Goal: Information Seeking & Learning: Learn about a topic

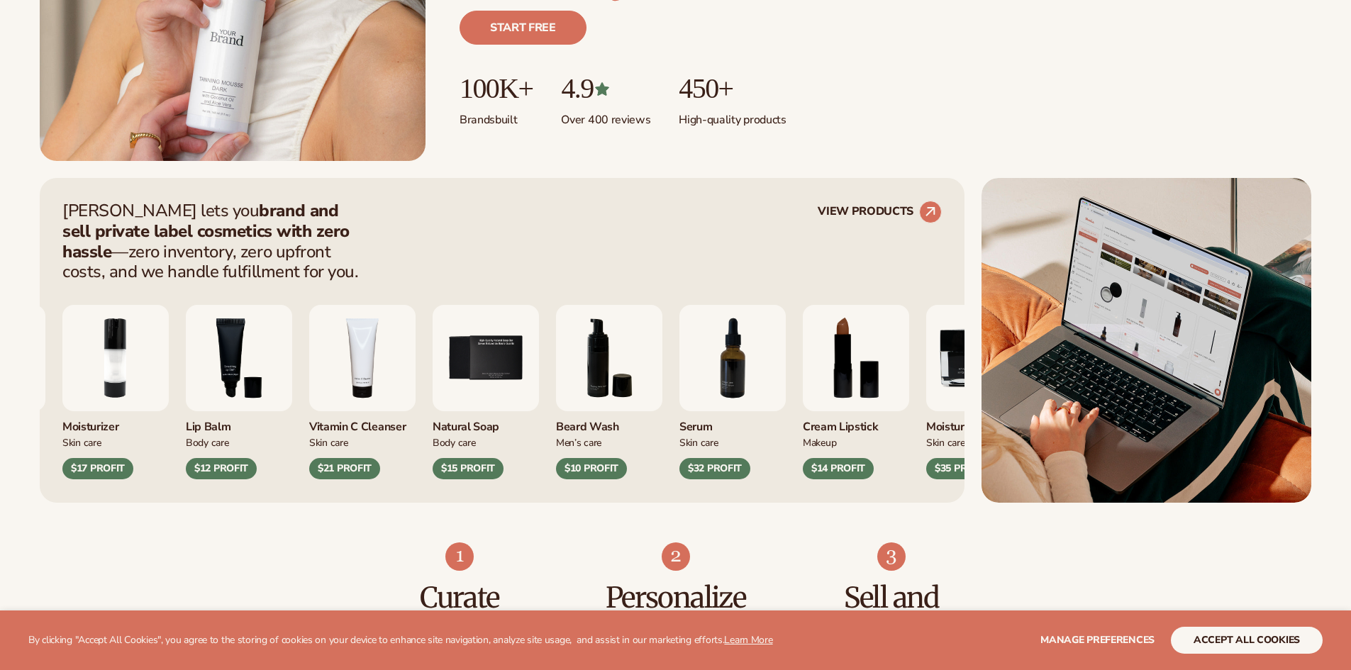
scroll to position [426, 0]
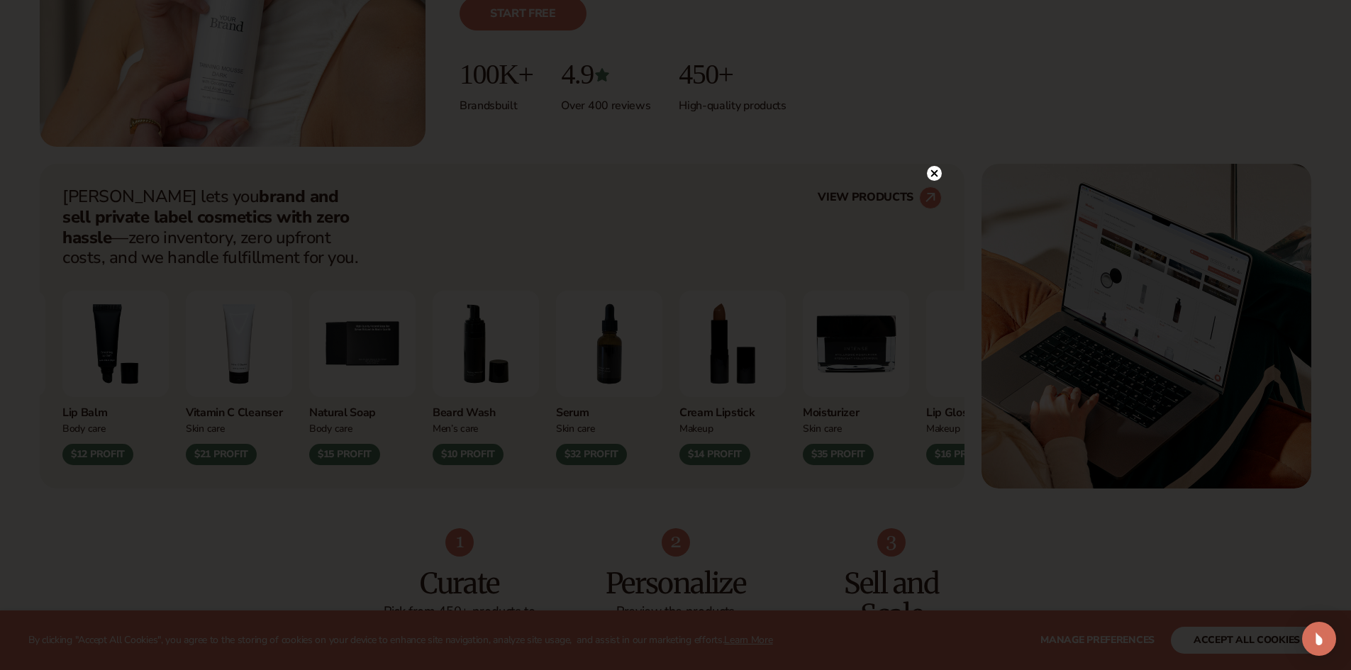
click at [937, 171] on icon at bounding box center [934, 173] width 7 height 7
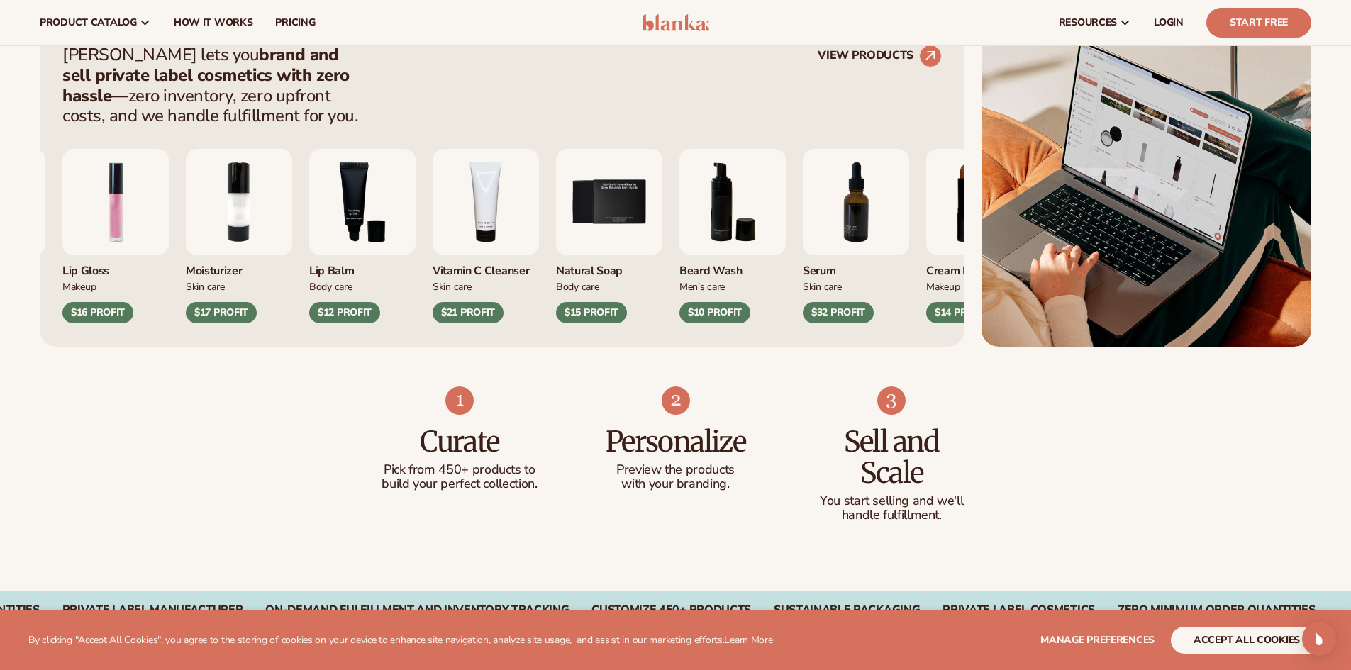
scroll to position [355, 0]
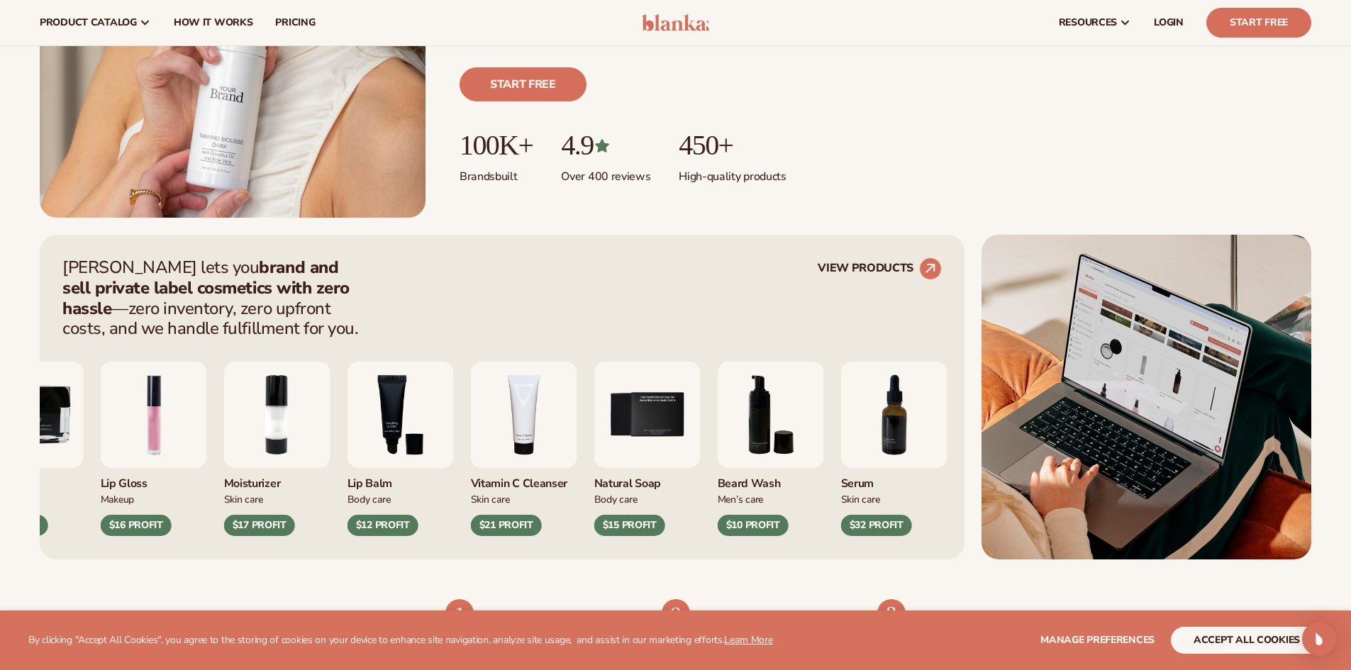
click at [289, 427] on img "2 / 9" at bounding box center [277, 415] width 106 height 106
click at [278, 403] on img "2 / 9" at bounding box center [277, 415] width 106 height 106
click at [253, 454] on img "2 / 9" at bounding box center [277, 415] width 106 height 106
click at [288, 411] on img "2 / 9" at bounding box center [277, 415] width 106 height 106
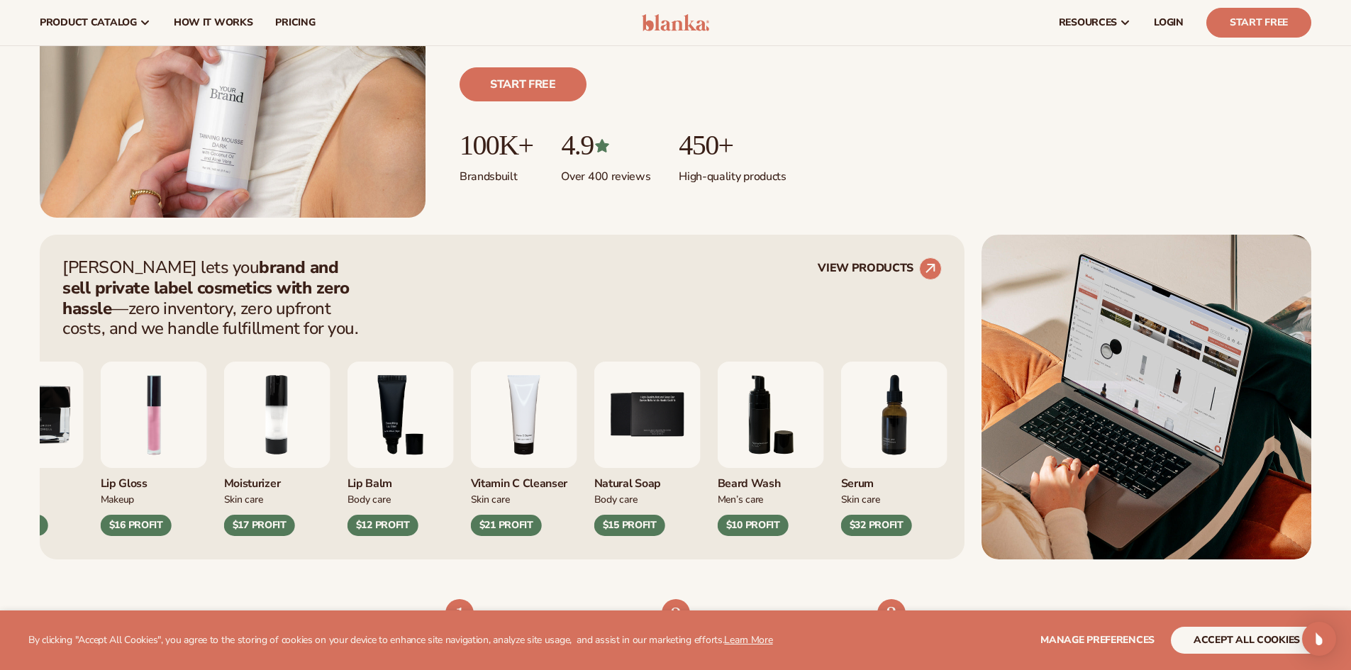
click at [289, 412] on img "2 / 9" at bounding box center [277, 415] width 106 height 106
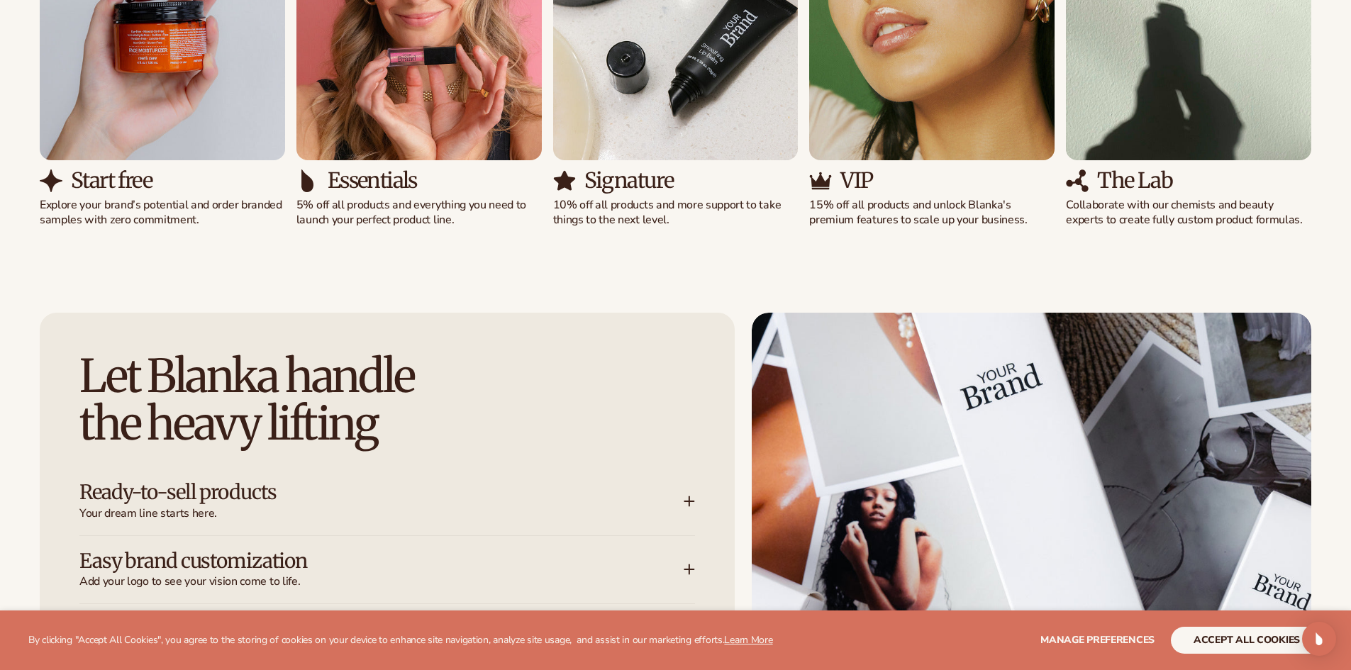
scroll to position [1490, 0]
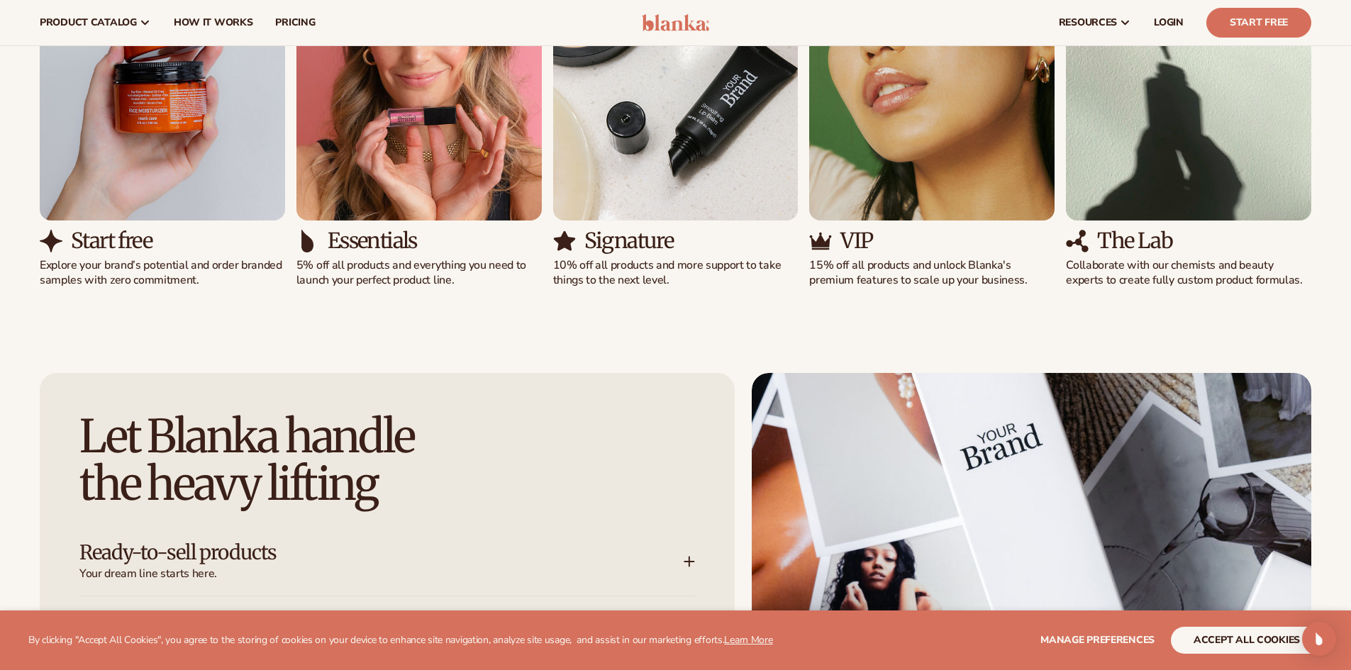
click at [487, 155] on img "2 / 5" at bounding box center [418, 64] width 245 height 313
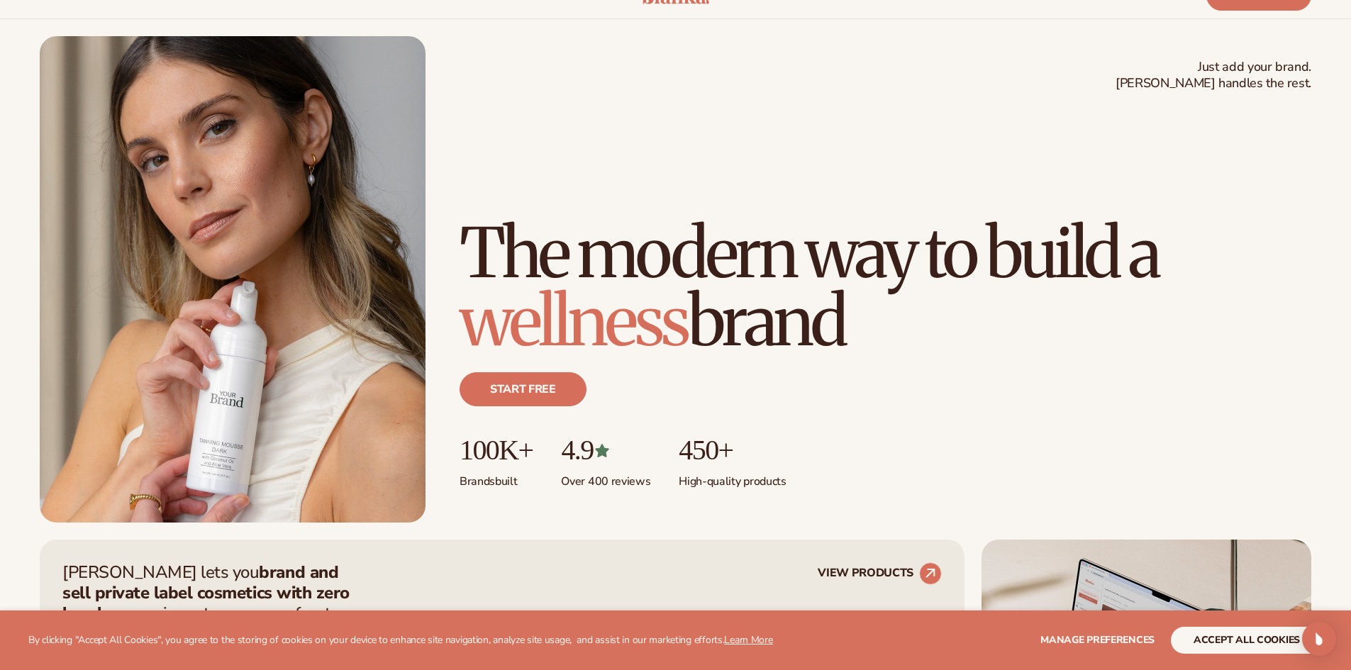
scroll to position [0, 0]
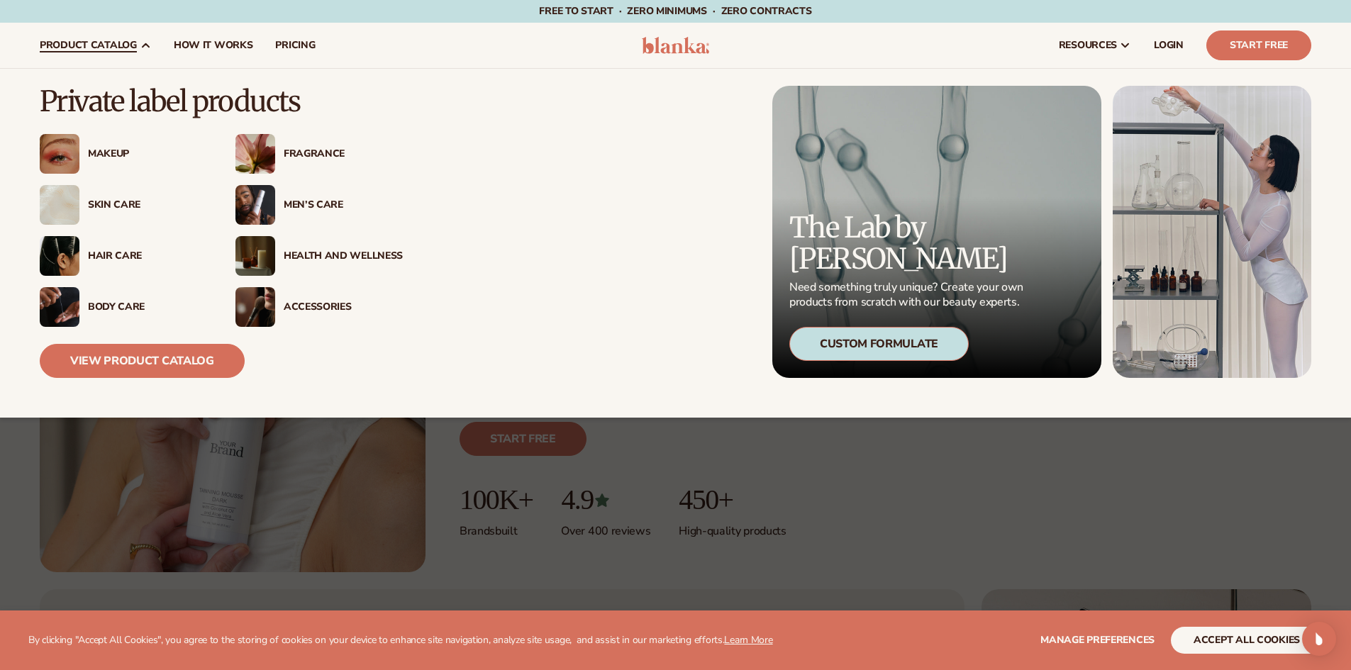
click at [115, 206] on div "Skin Care" at bounding box center [147, 205] width 119 height 12
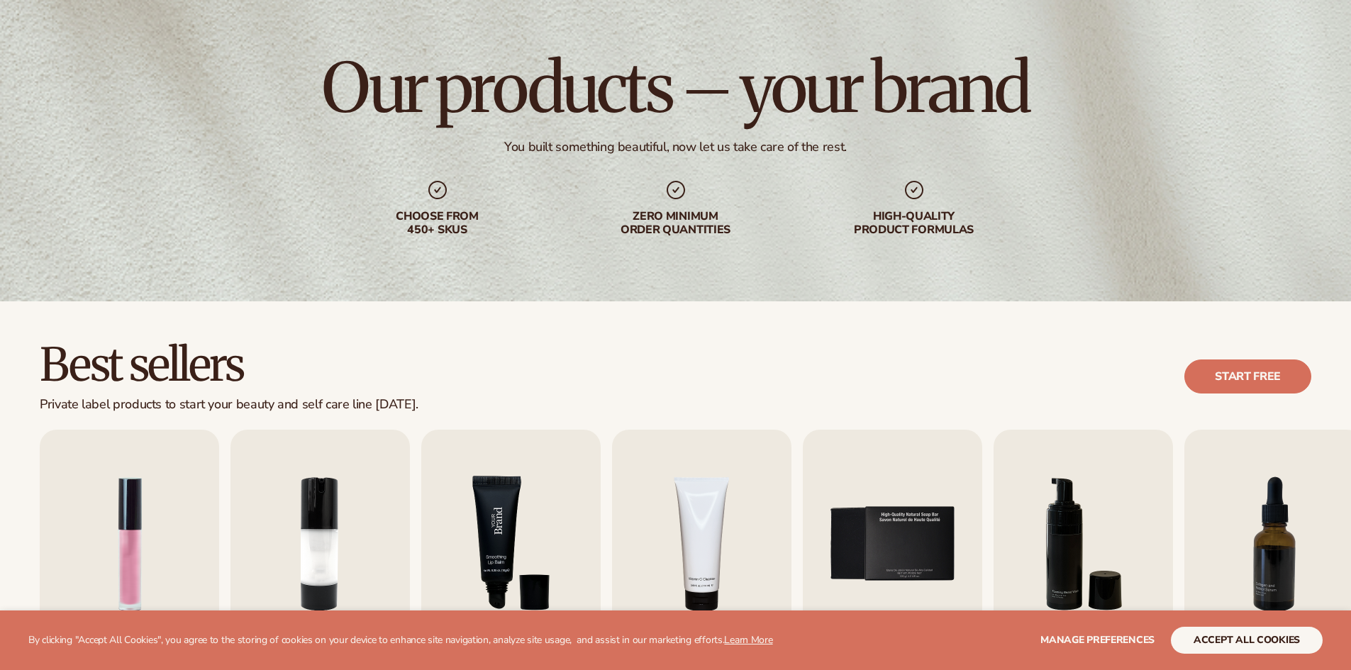
scroll to position [213, 0]
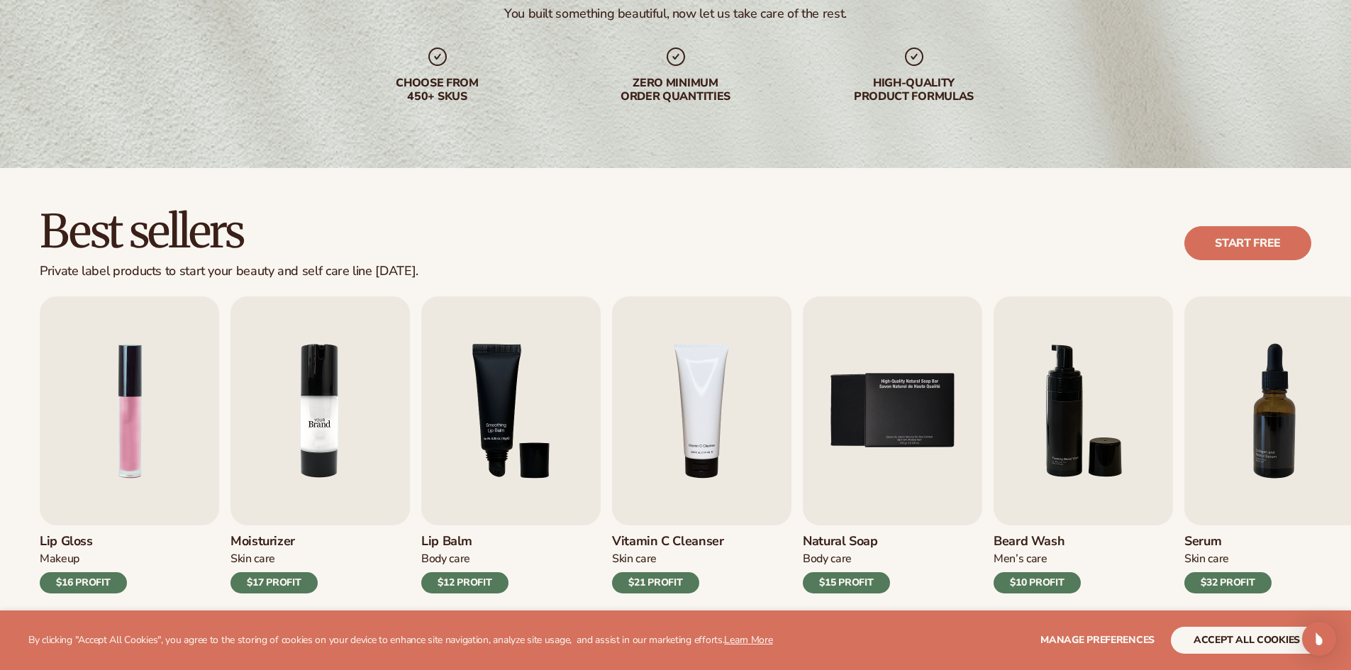
click at [289, 400] on img "2 / 9" at bounding box center [320, 410] width 179 height 229
click at [321, 429] on img "2 / 9" at bounding box center [320, 410] width 179 height 229
click at [269, 534] on h3 "Moisturizer" at bounding box center [274, 542] width 87 height 16
click at [280, 578] on div "$17 PROFIT" at bounding box center [274, 582] width 87 height 21
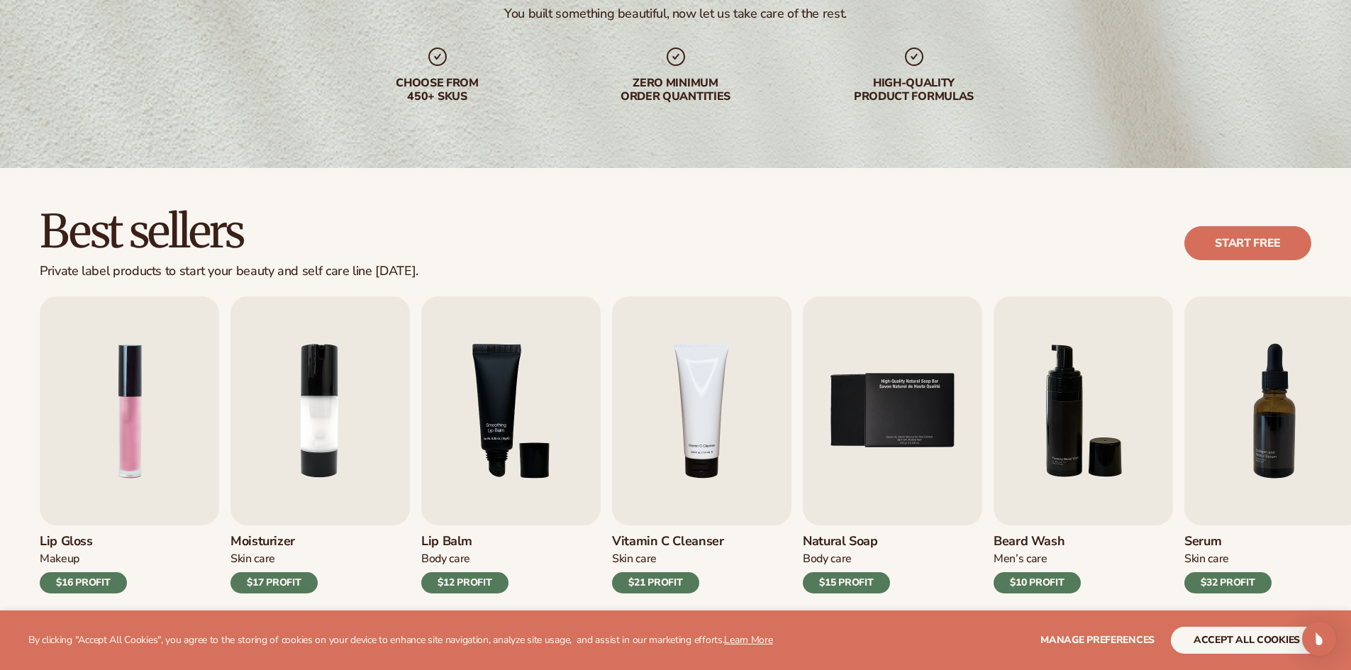
click at [280, 578] on div "$17 PROFIT" at bounding box center [274, 582] width 87 height 21
click at [281, 579] on div "$17 PROFIT" at bounding box center [274, 582] width 87 height 21
click at [284, 558] on div "Moisturizer Skin Care $17 PROFIT" at bounding box center [320, 560] width 179 height 68
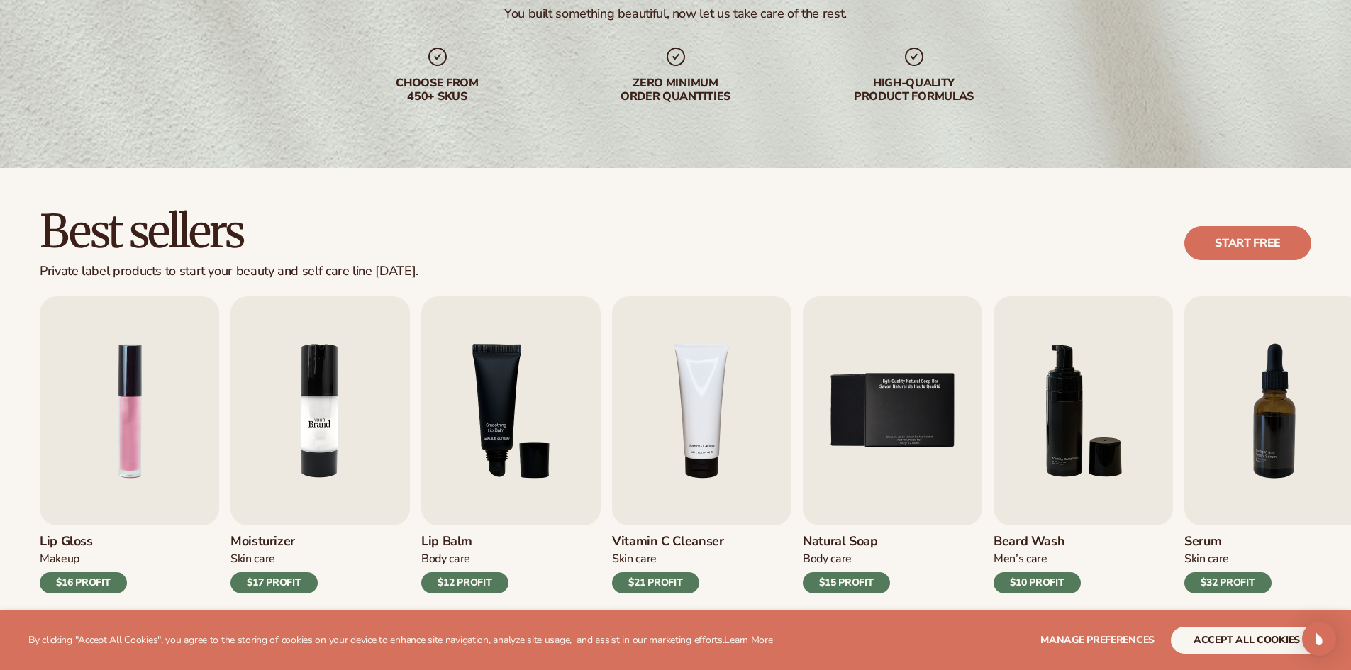
click at [295, 471] on img "2 / 9" at bounding box center [320, 410] width 179 height 229
click at [295, 470] on img "2 / 9" at bounding box center [320, 410] width 179 height 229
click at [338, 437] on img "2 / 9" at bounding box center [320, 410] width 179 height 229
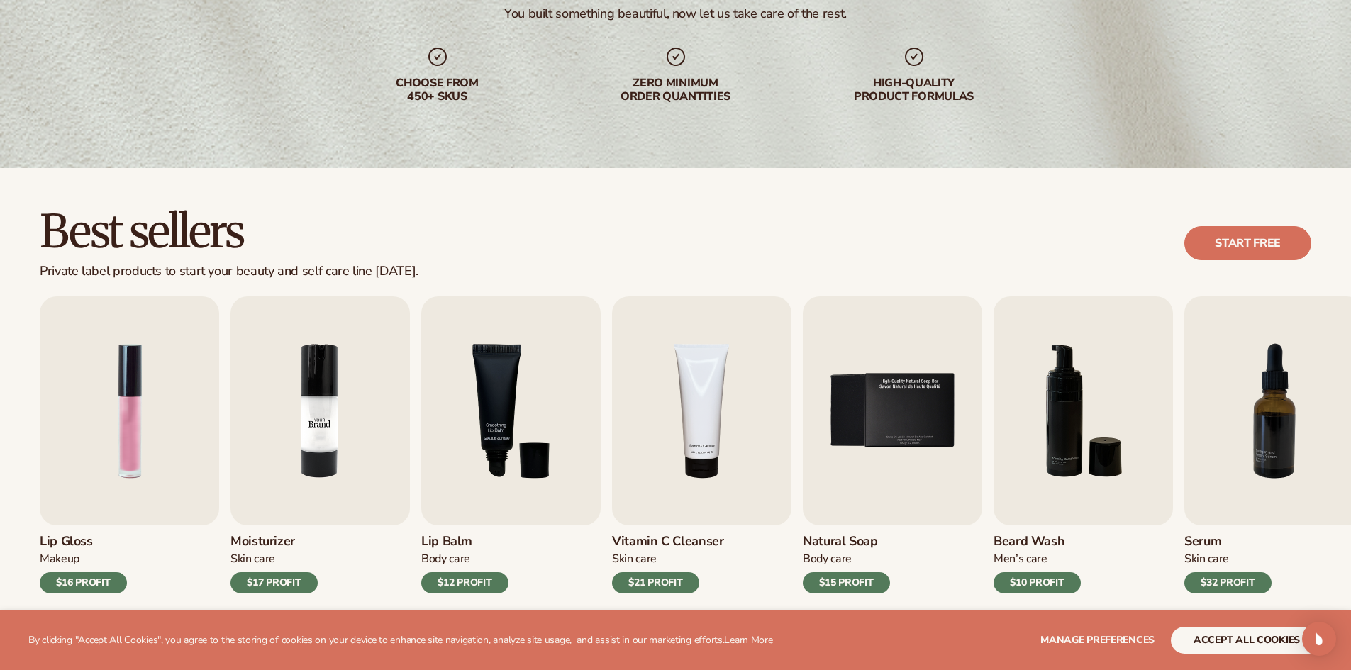
click at [336, 436] on img "2 / 9" at bounding box center [320, 410] width 179 height 229
click at [334, 432] on img "2 / 9" at bounding box center [320, 410] width 179 height 229
click at [329, 429] on img "2 / 9" at bounding box center [320, 410] width 179 height 229
click at [328, 428] on img "2 / 9" at bounding box center [320, 410] width 179 height 229
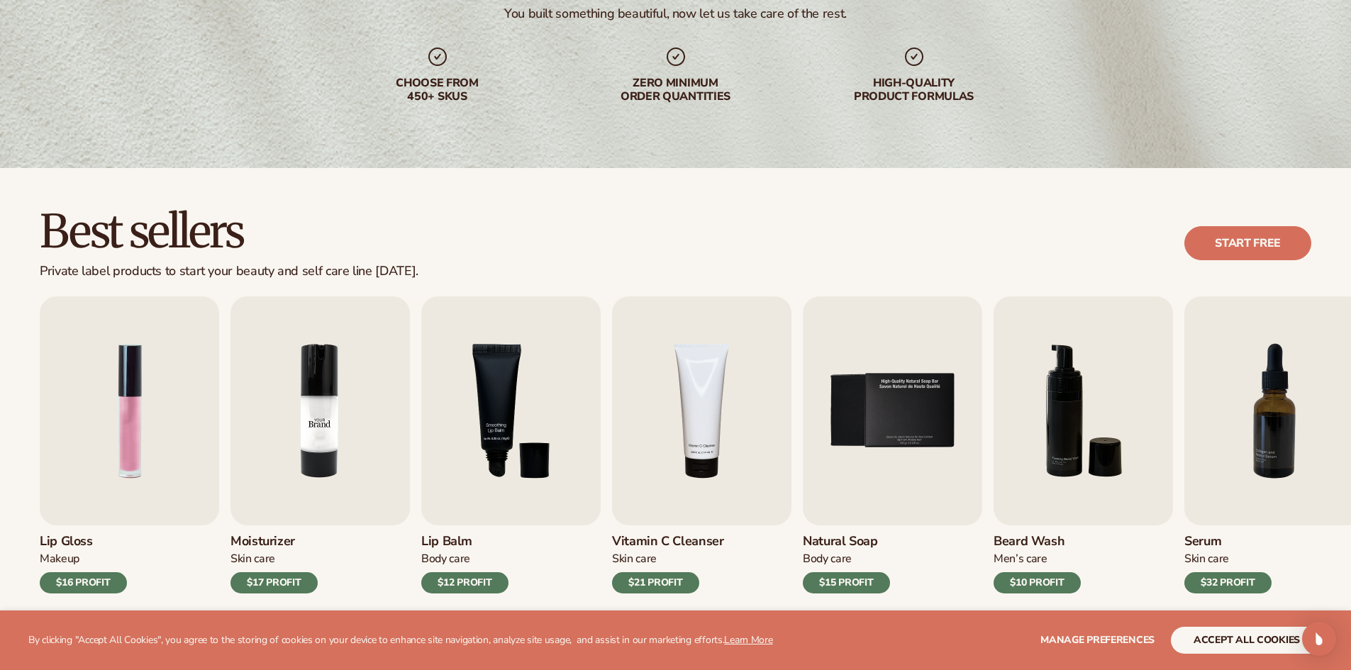
click at [328, 428] on img "2 / 9" at bounding box center [320, 410] width 179 height 229
click at [312, 426] on img "2 / 9" at bounding box center [320, 410] width 179 height 229
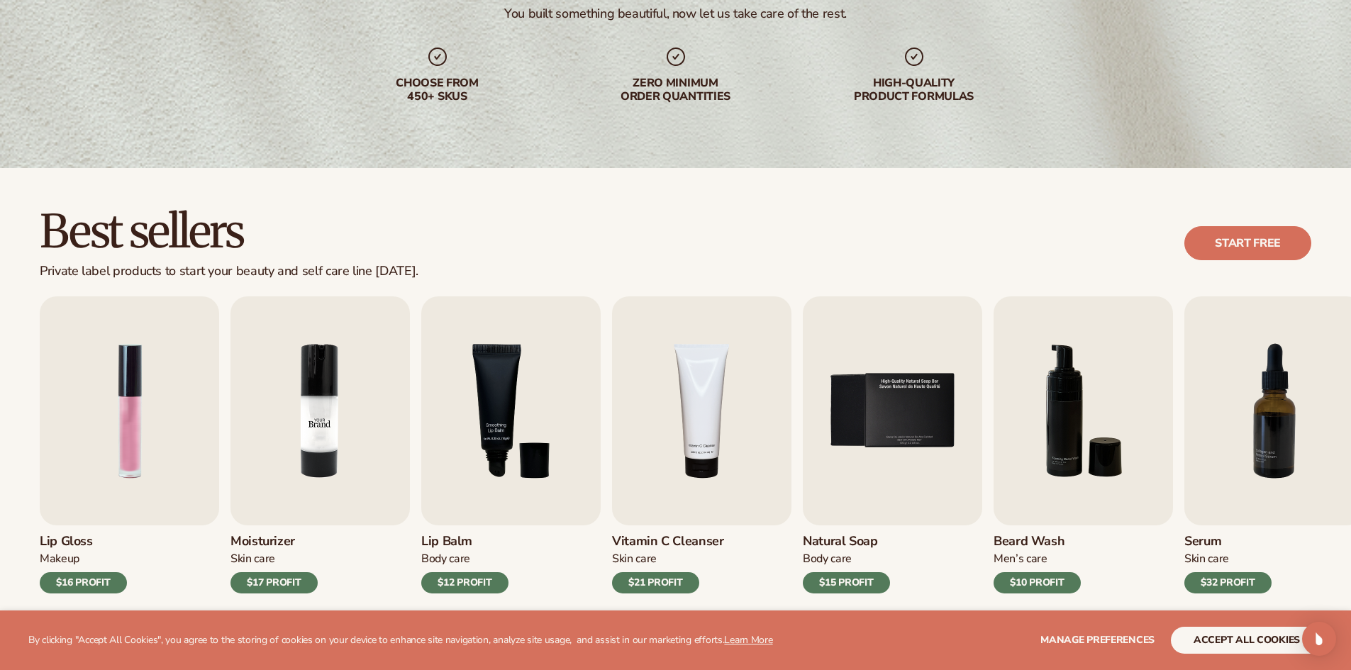
click at [312, 426] on img "2 / 9" at bounding box center [320, 410] width 179 height 229
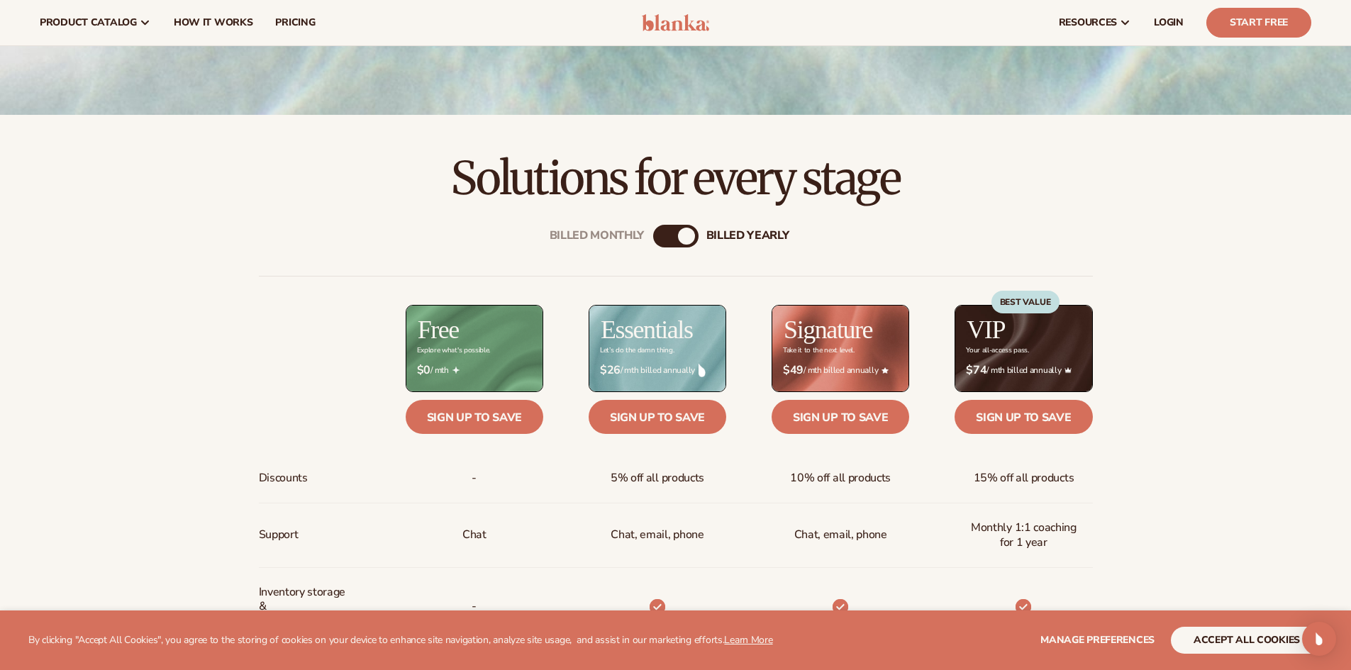
scroll to position [426, 0]
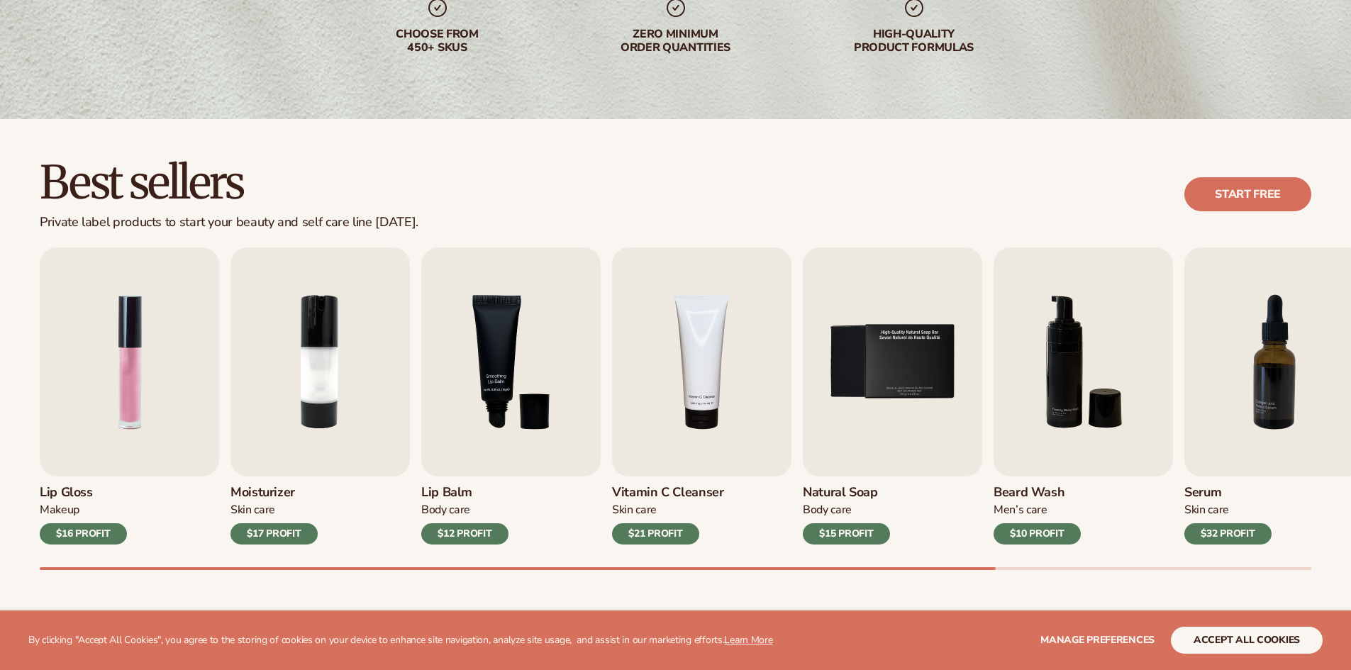
scroll to position [355, 0]
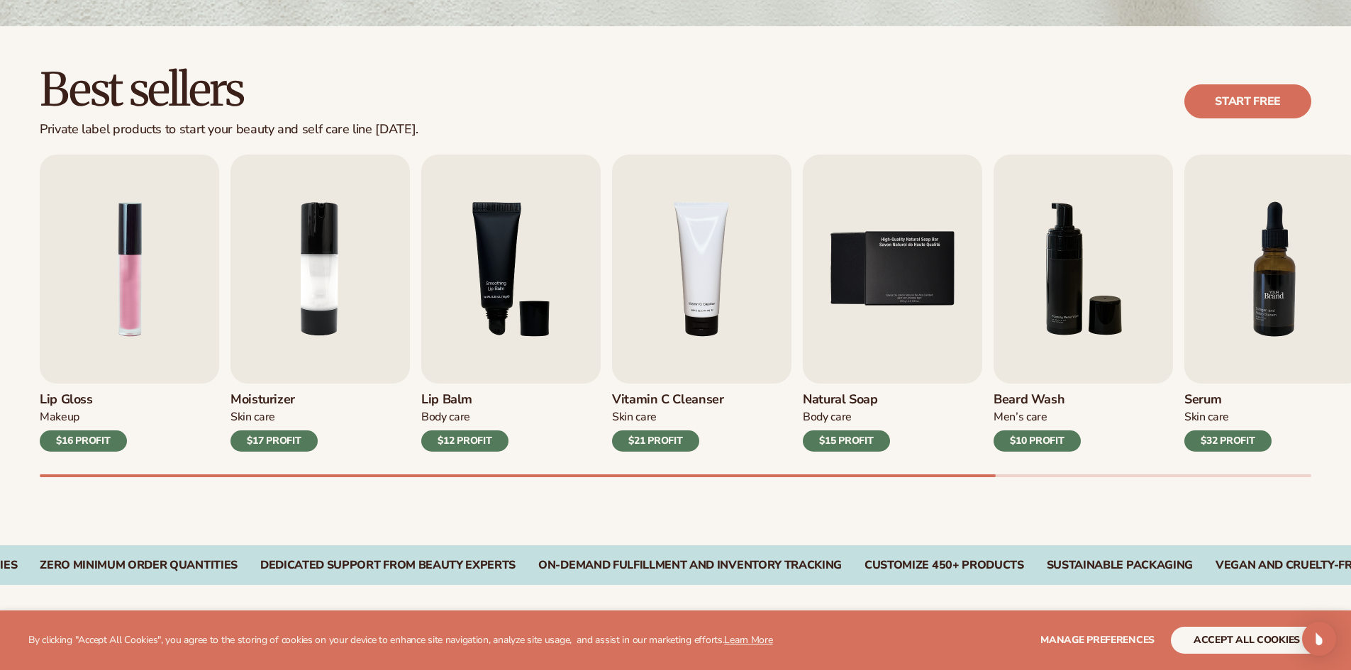
click at [1275, 301] on img "7 / 9" at bounding box center [1274, 269] width 179 height 229
click at [1265, 298] on img "7 / 9" at bounding box center [1274, 269] width 179 height 229
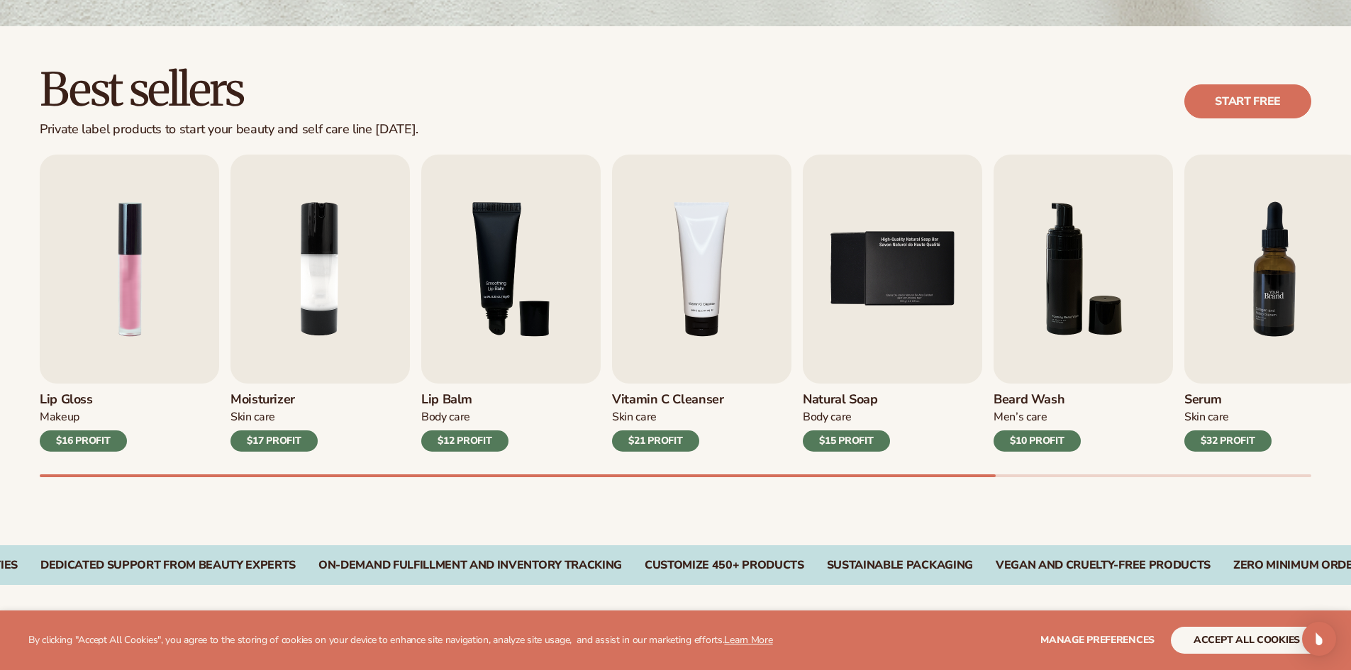
click at [1265, 298] on img "7 / 9" at bounding box center [1274, 269] width 179 height 229
click at [1218, 441] on div "$32 PROFIT" at bounding box center [1228, 441] width 87 height 21
click at [1220, 441] on div "$32 PROFIT" at bounding box center [1228, 441] width 87 height 21
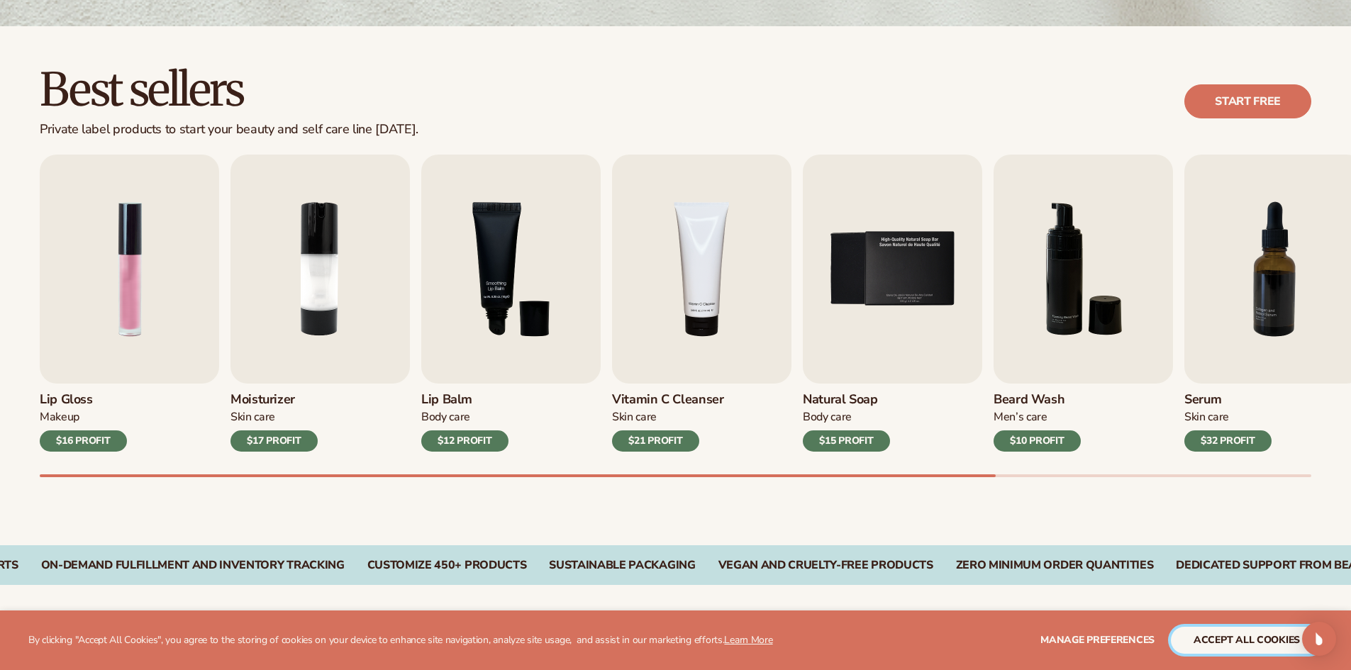
click at [1228, 633] on button "accept all cookies" at bounding box center [1247, 640] width 152 height 27
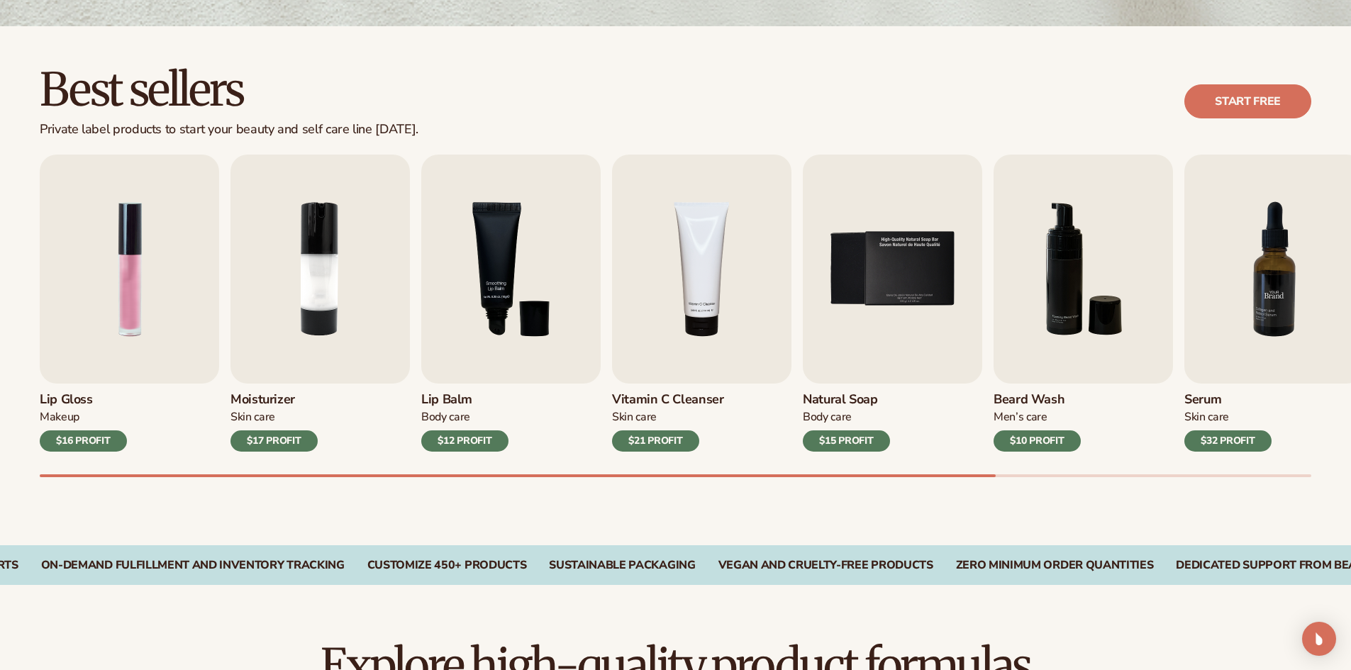
click at [1221, 322] on img "7 / 9" at bounding box center [1274, 269] width 179 height 229
click at [1275, 292] on img "7 / 9" at bounding box center [1274, 269] width 179 height 229
click at [1274, 292] on img "7 / 9" at bounding box center [1274, 269] width 179 height 229
click at [1273, 292] on img "7 / 9" at bounding box center [1274, 269] width 179 height 229
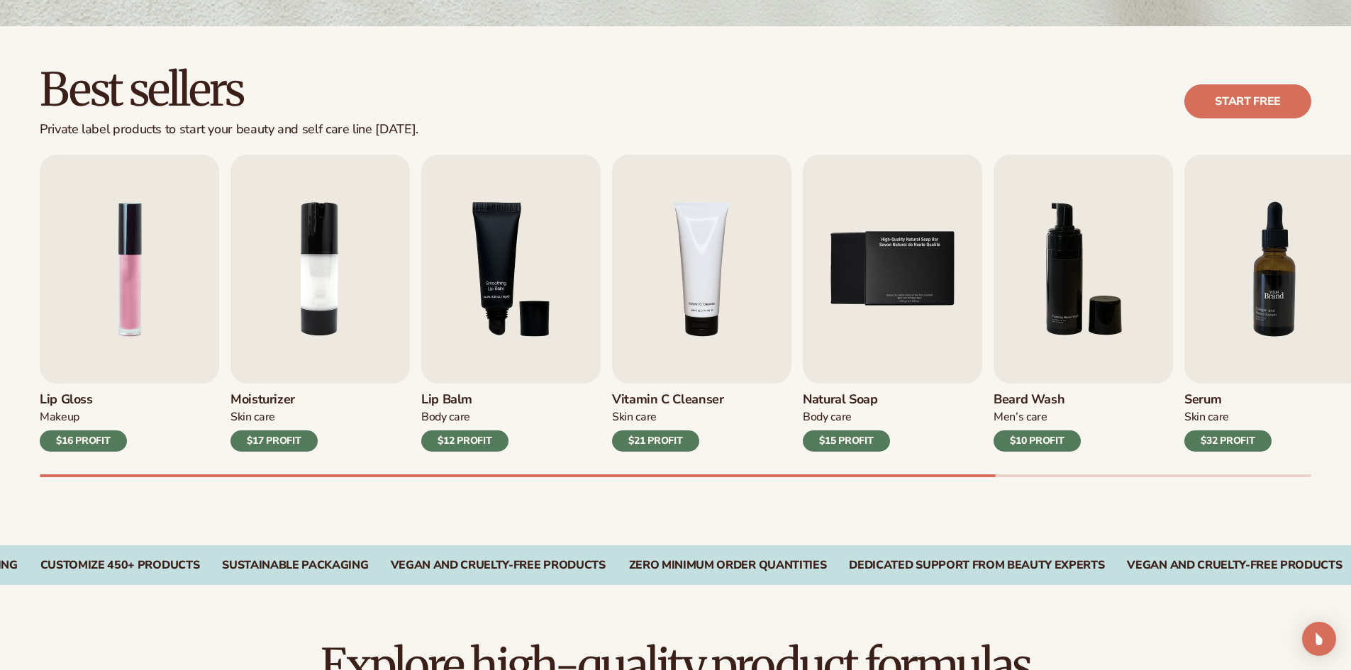
click at [1273, 292] on img "7 / 9" at bounding box center [1274, 269] width 179 height 229
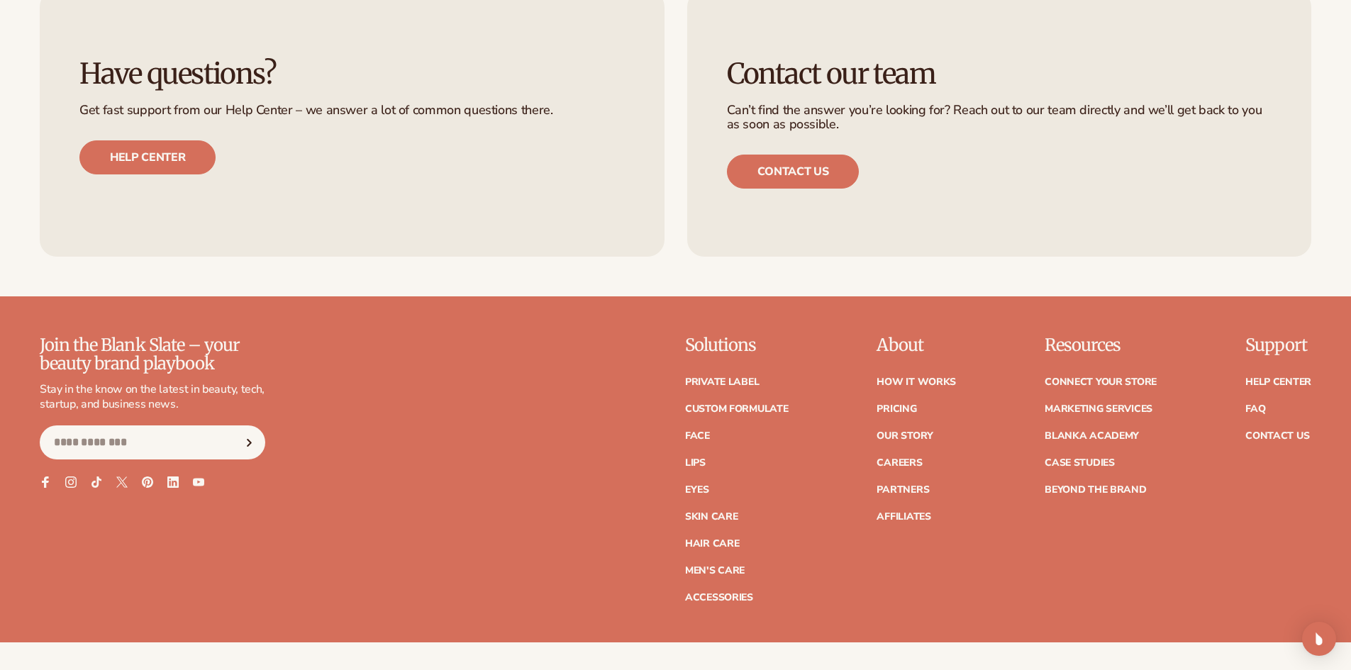
scroll to position [2567, 0]
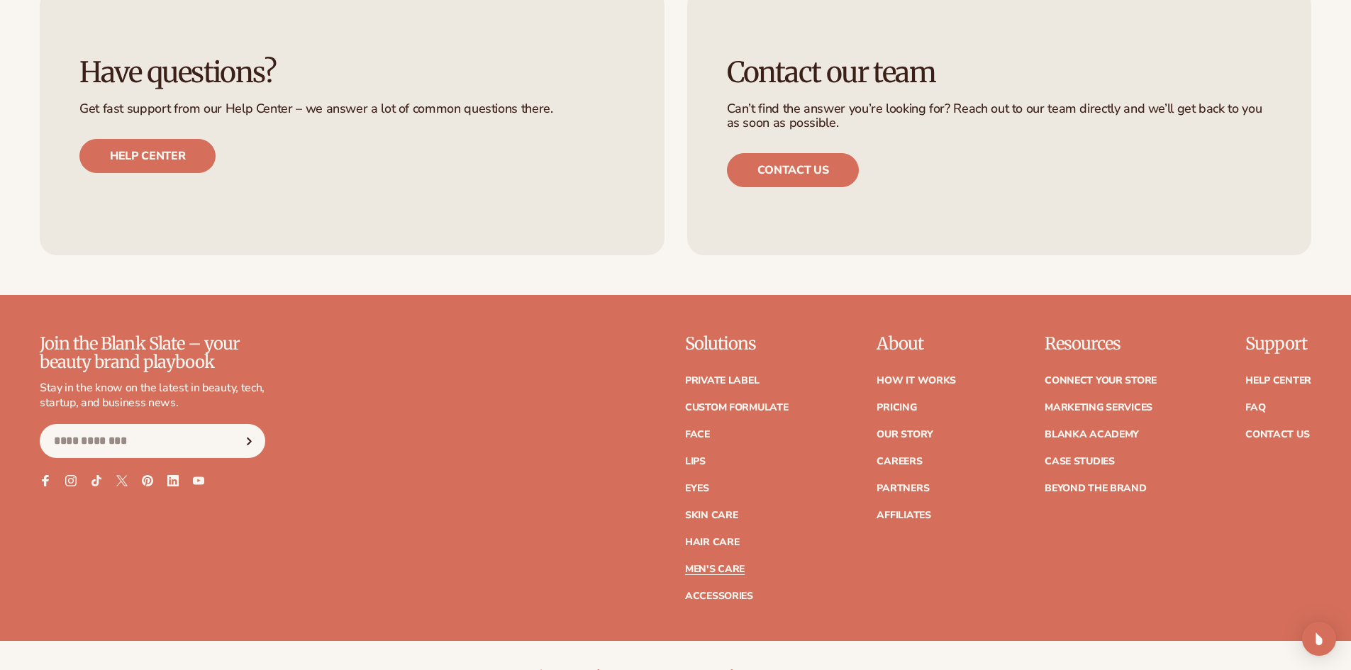
click at [715, 565] on link "Men's Care" at bounding box center [715, 570] width 60 height 10
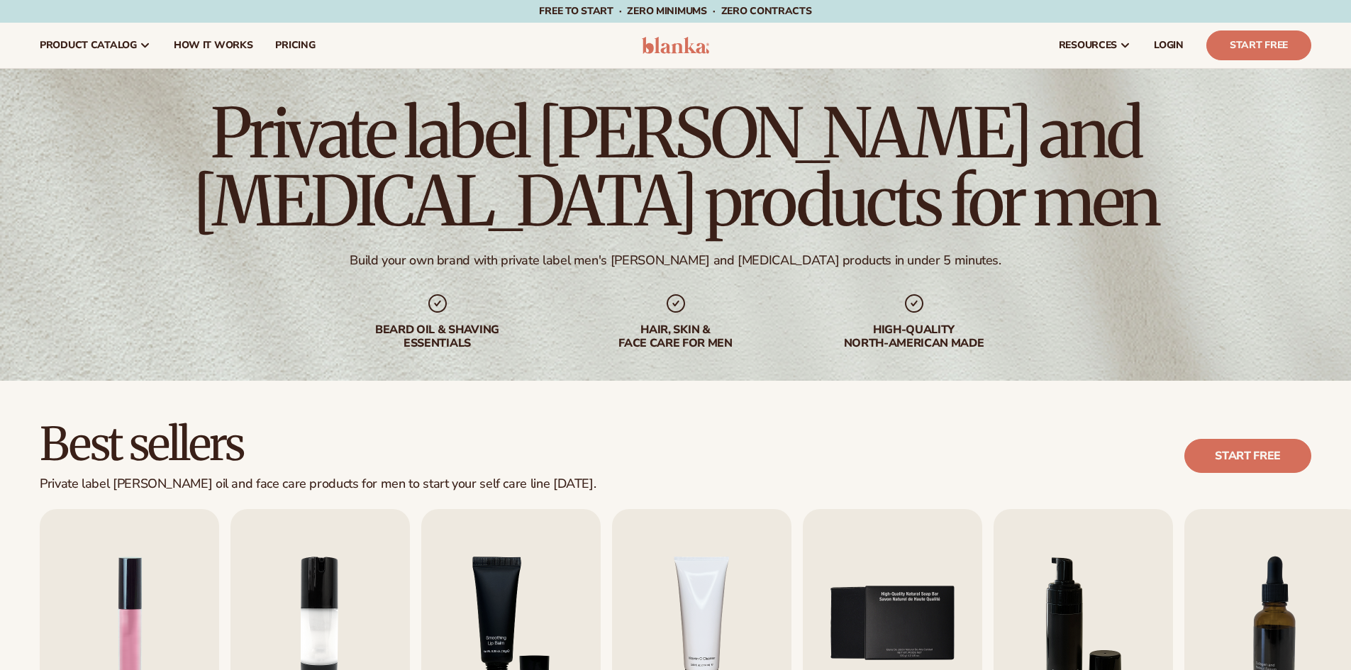
scroll to position [355, 0]
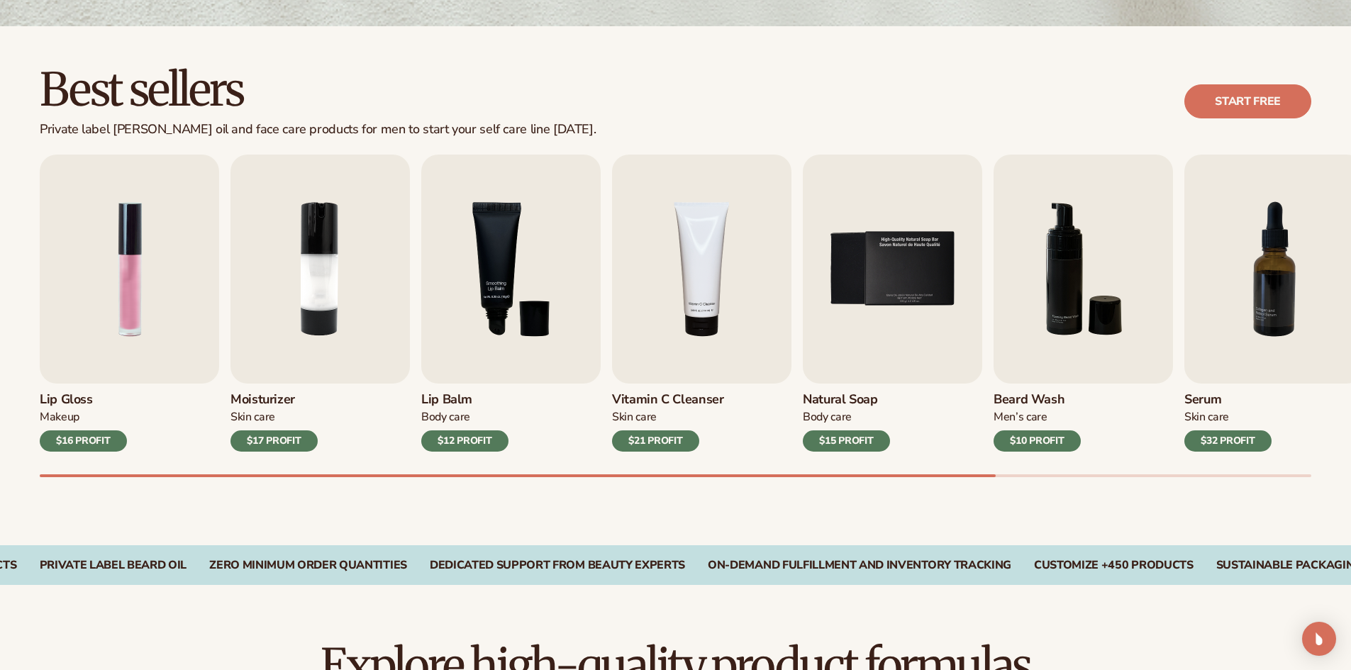
click at [602, 358] on div "Lip Gloss Makeup $16 PROFIT Moisturizer [MEDICAL_DATA] $17 PROFIT [MEDICAL_DATA]" at bounding box center [676, 303] width 1272 height 297
click at [451, 436] on div "$12 PROFIT" at bounding box center [464, 441] width 87 height 21
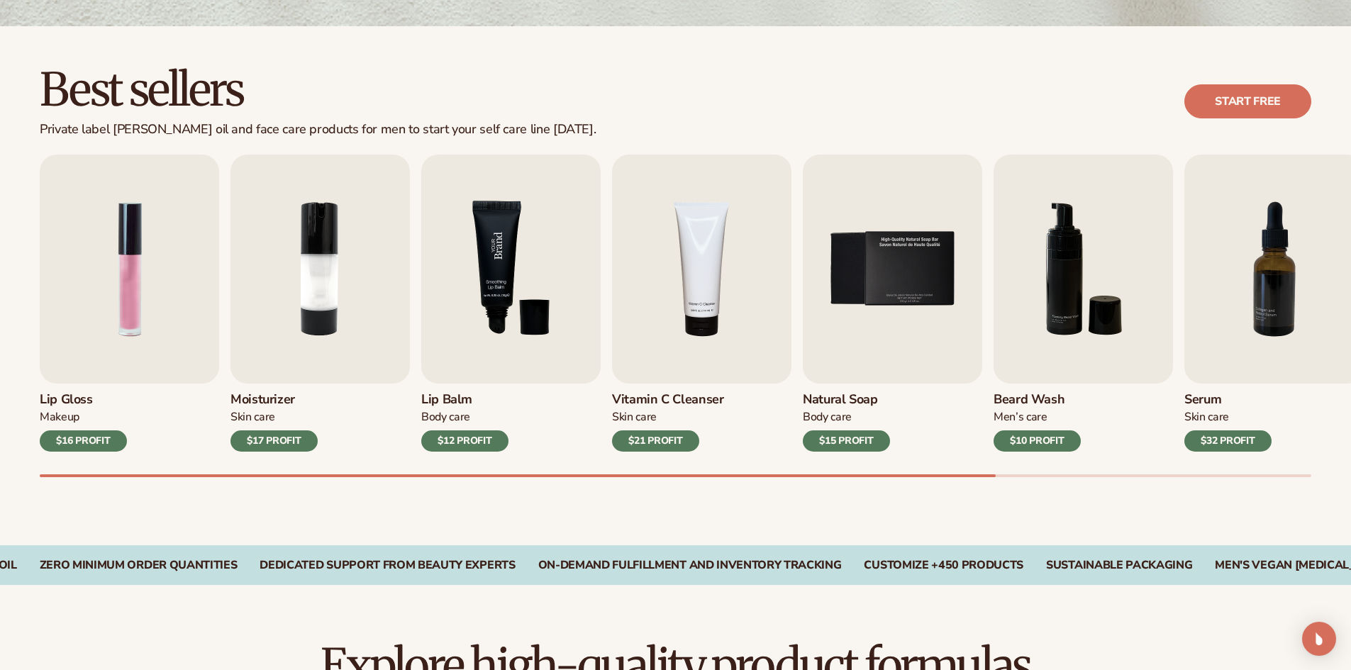
click at [490, 310] on img "3 / 9" at bounding box center [510, 269] width 179 height 229
click at [478, 325] on img "3 / 9" at bounding box center [510, 269] width 179 height 229
